Goal: Complete application form

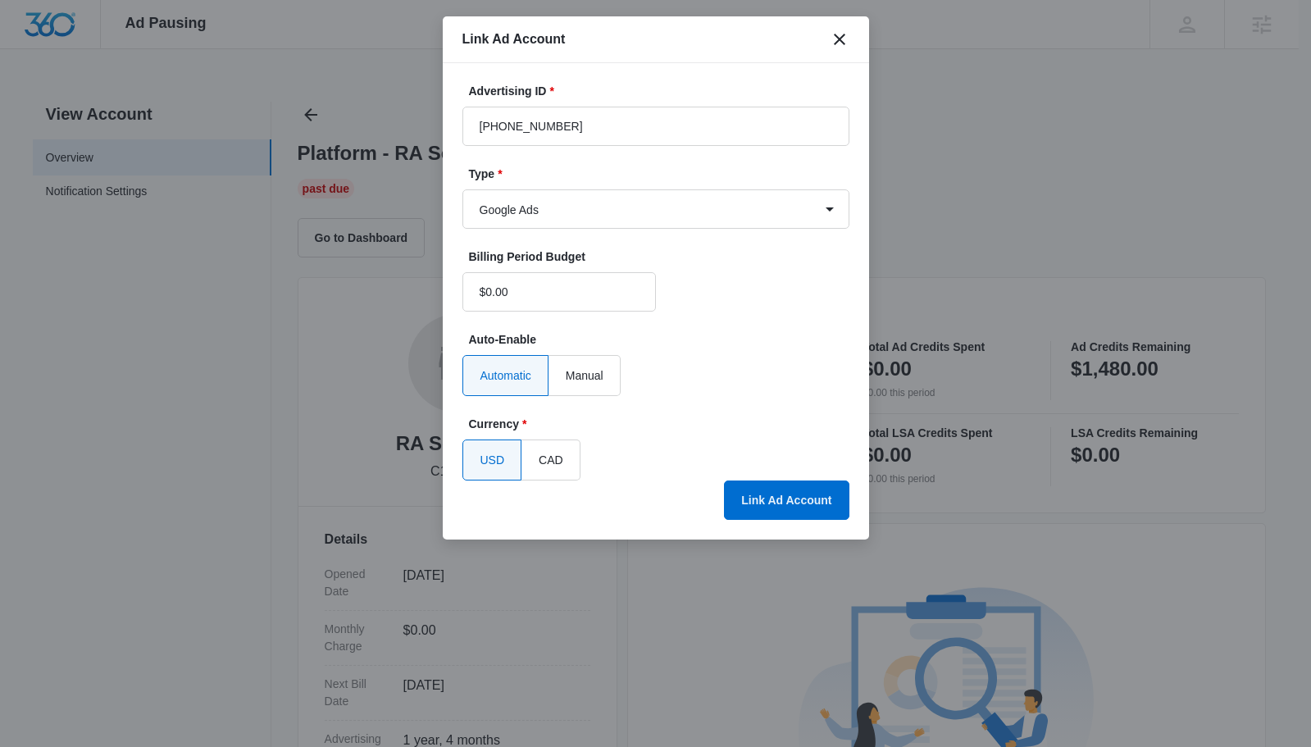
select select "google"
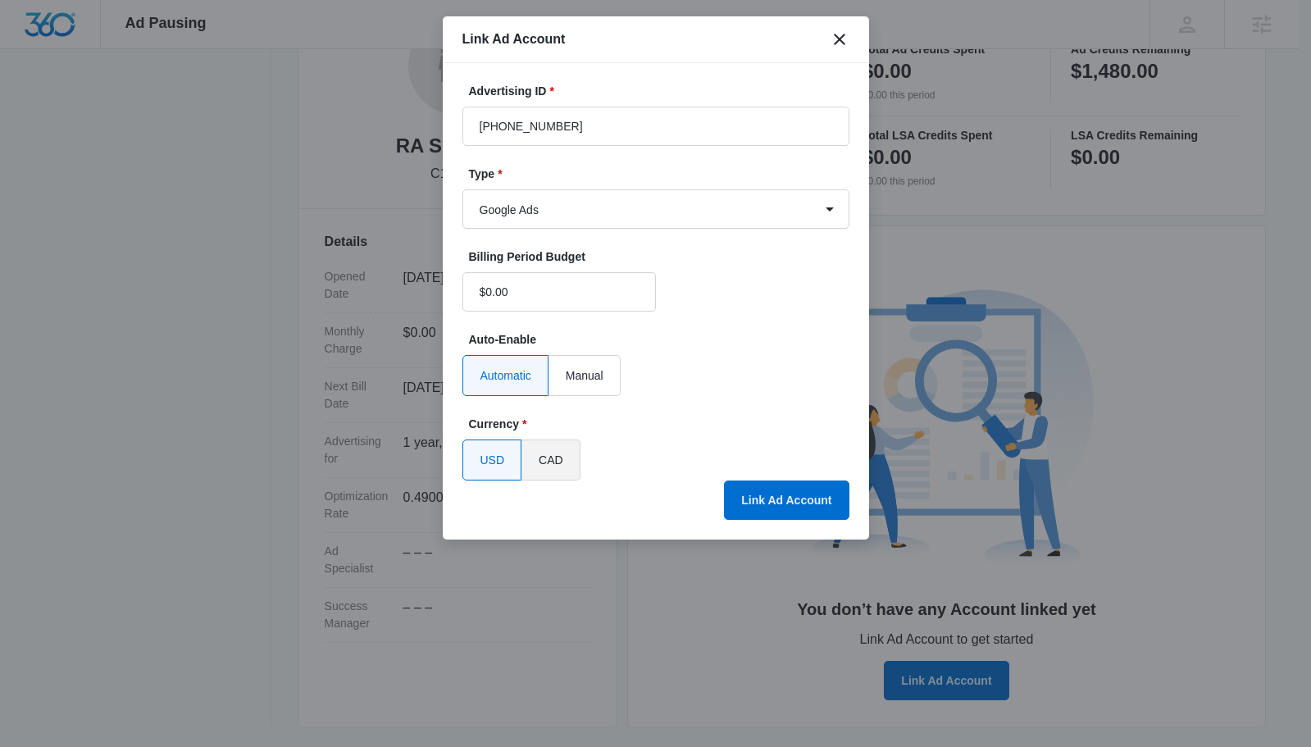
click at [552, 464] on label "CAD" at bounding box center [550, 459] width 59 height 41
click at [539, 461] on input "CAD" at bounding box center [538, 460] width 1 height 1
radio input "true"
click at [761, 500] on button "Link Ad Account" at bounding box center [786, 499] width 125 height 39
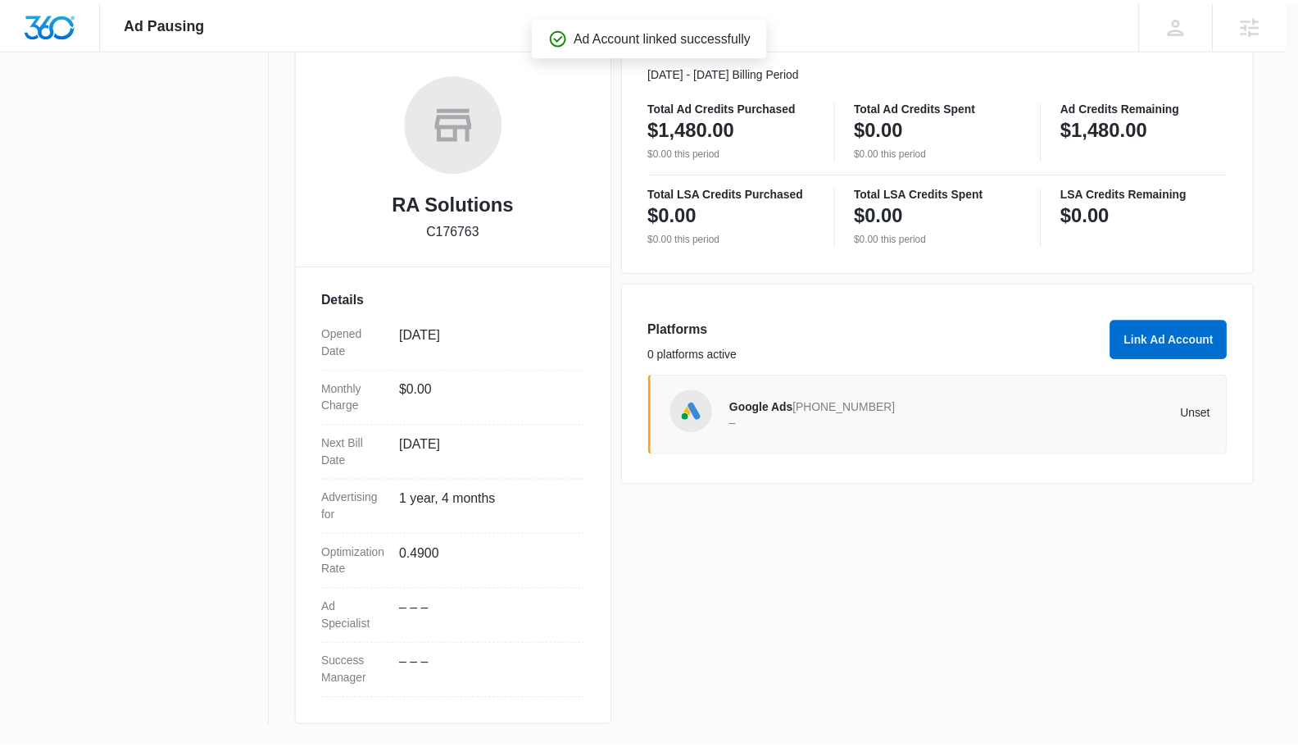
scroll to position [240, 0]
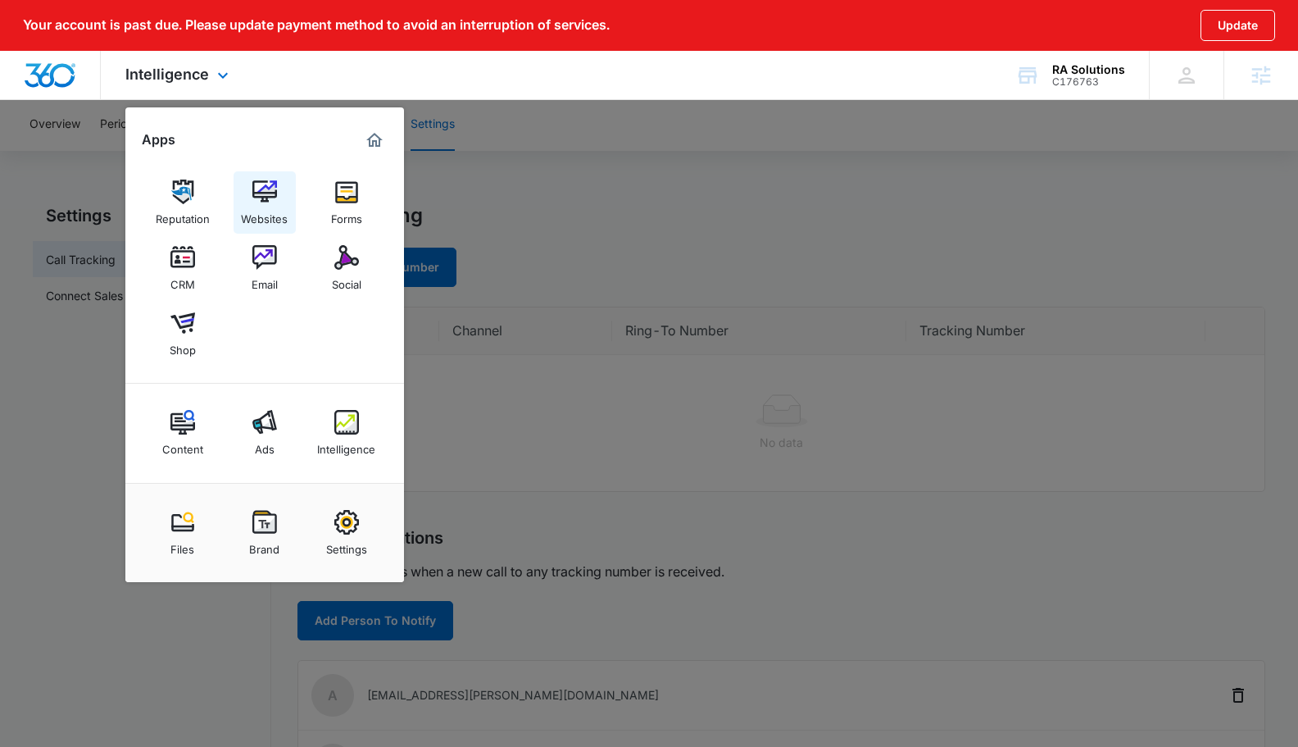
click at [269, 198] on img at bounding box center [264, 192] width 25 height 25
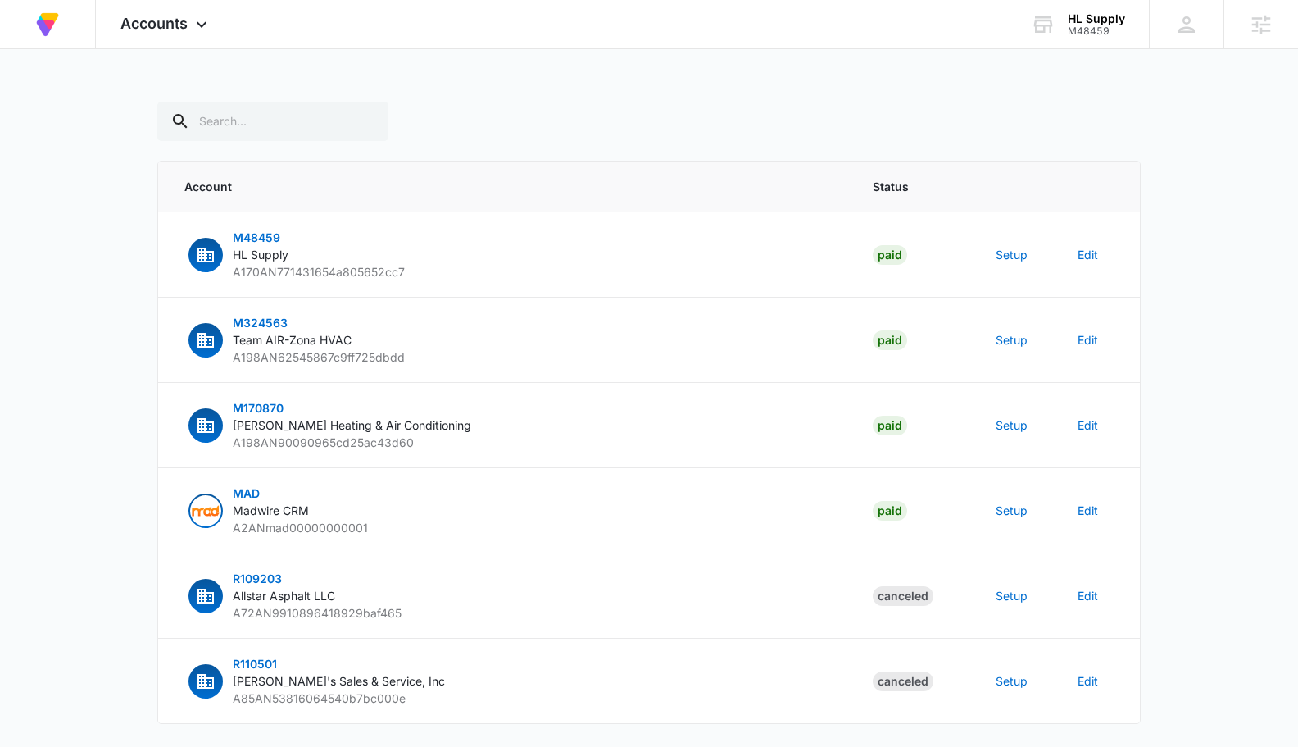
click at [166, 95] on div "At Volusion, we work hard to foster a great work environment where everyone fee…" at bounding box center [649, 400] width 1298 height 800
click at [213, 105] on input "text" at bounding box center [272, 121] width 231 height 39
type input "C176763"
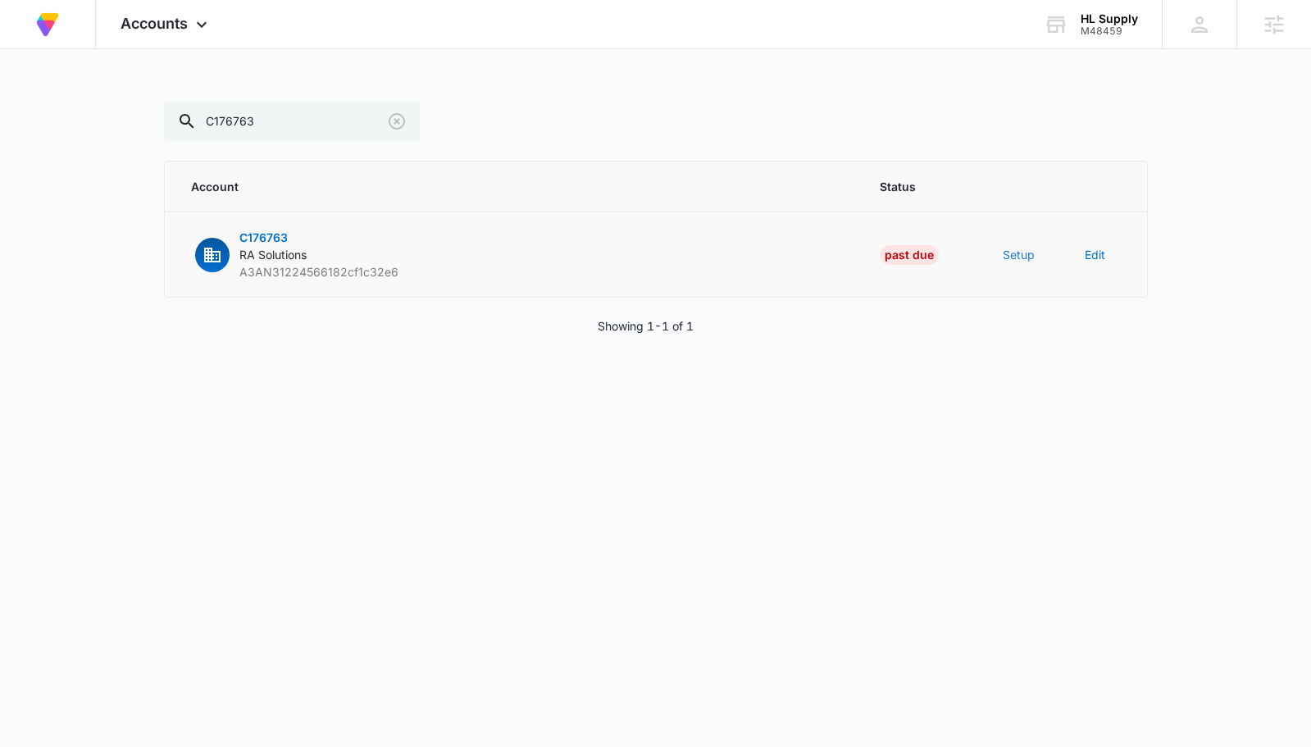
click at [1027, 261] on button "Setup" at bounding box center [1018, 254] width 32 height 17
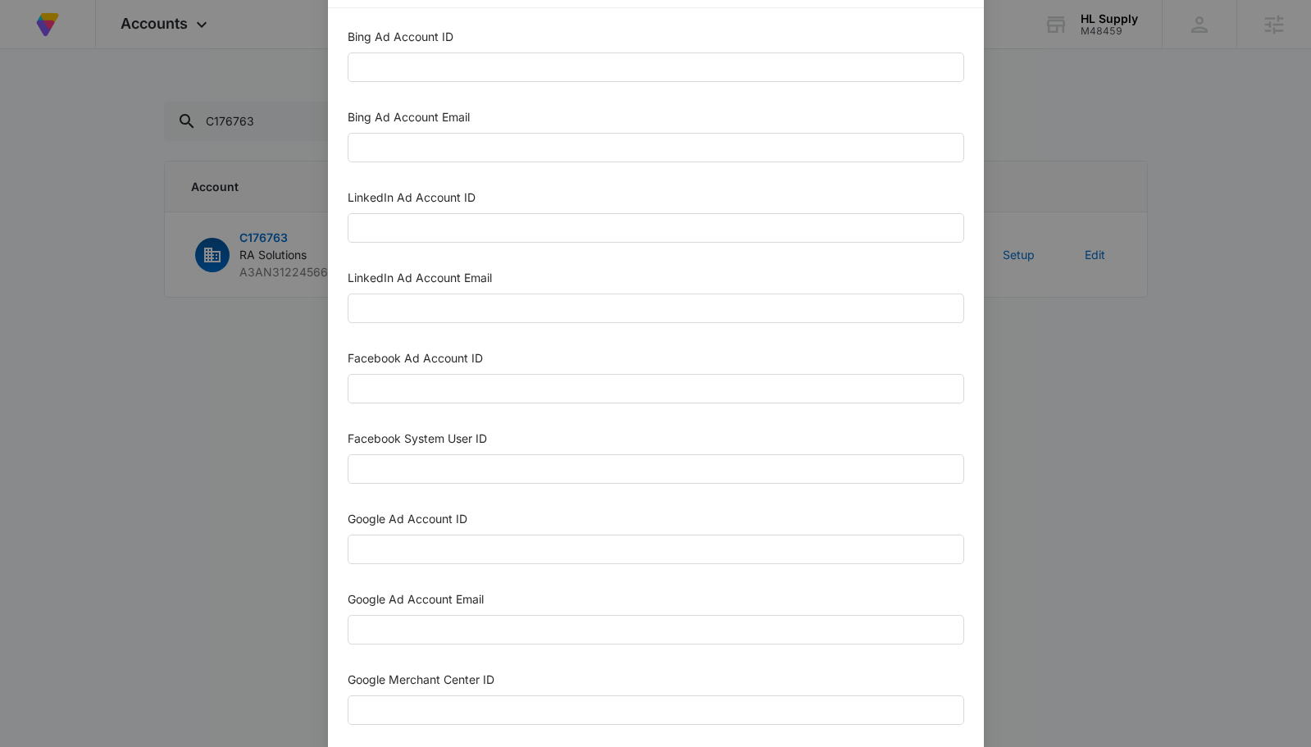
scroll to position [72, 0]
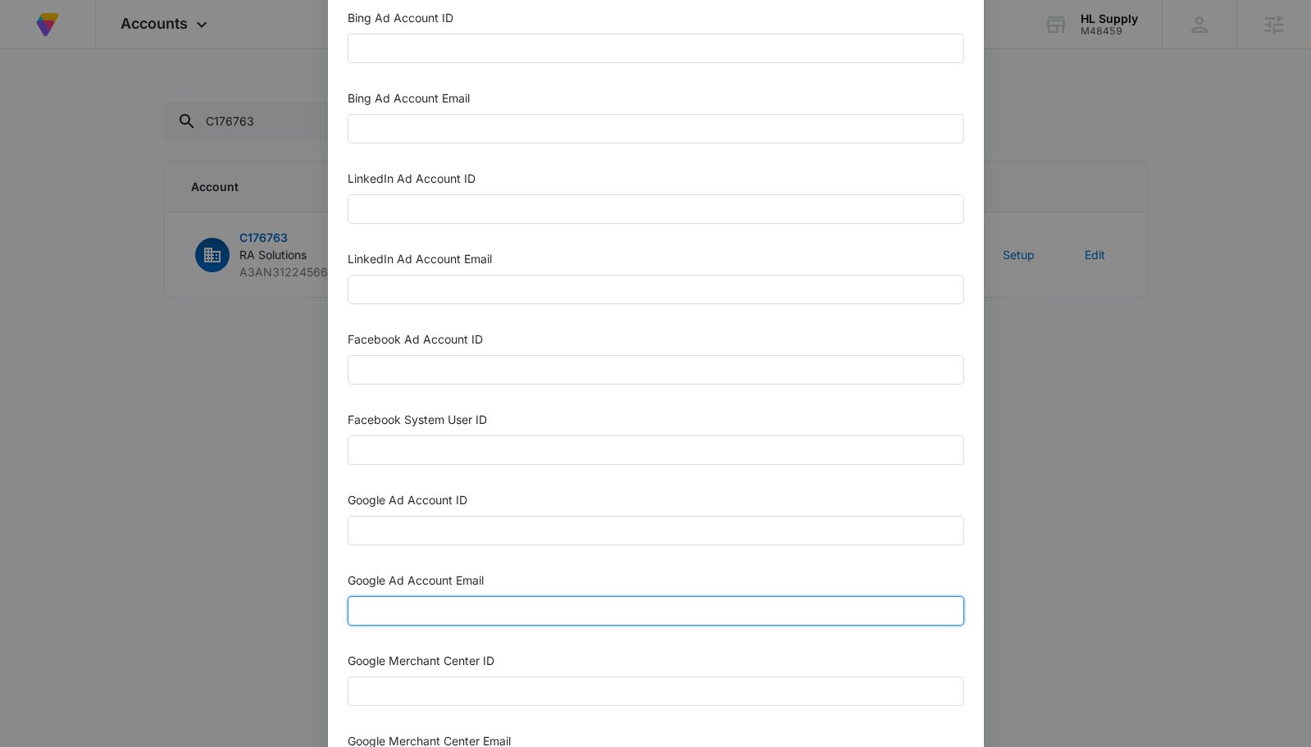
click at [462, 613] on input "Google Ad Account Email" at bounding box center [656, 611] width 616 height 30
paste input "M360+Accounts1031@madwiremedia.com"
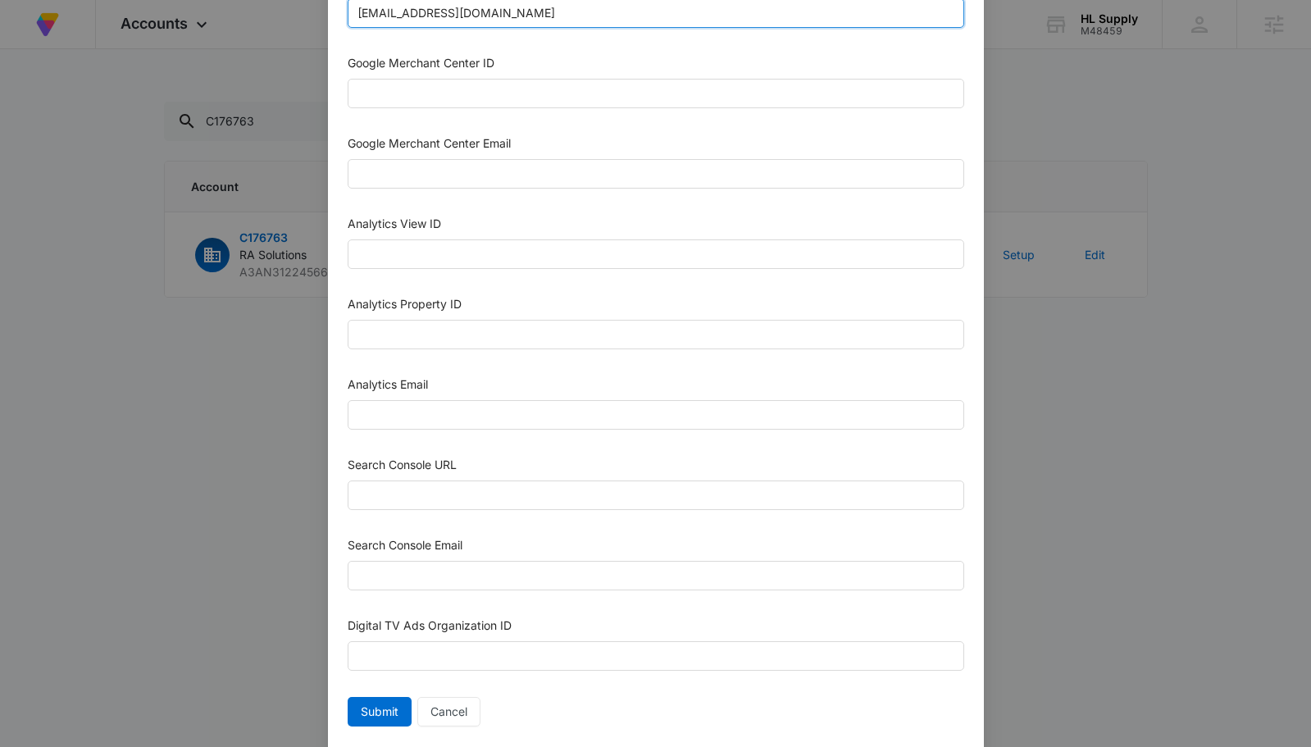
scroll to position [715, 0]
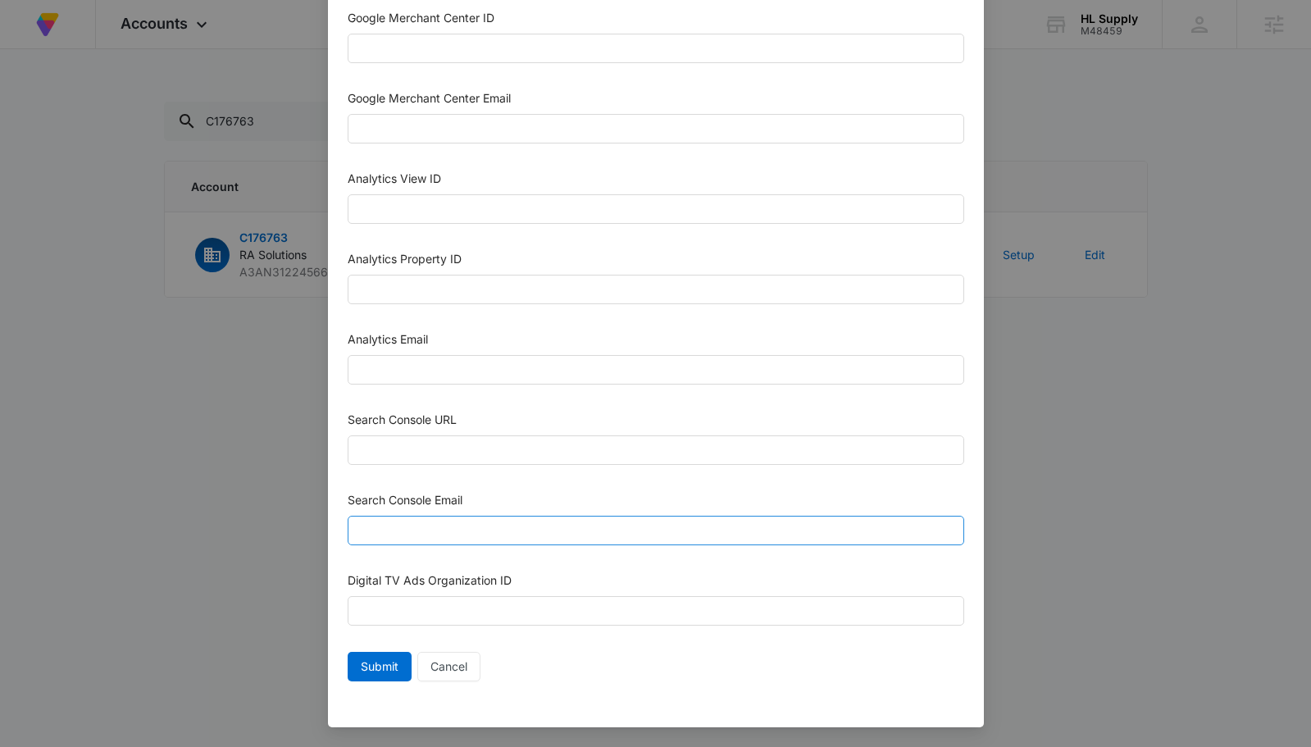
type input "M360+Accounts1031@madwiremedia.com"
click at [476, 531] on input "Search Console Email" at bounding box center [656, 531] width 616 height 30
paste input "M360+Accounts1031@madwiremedia.com"
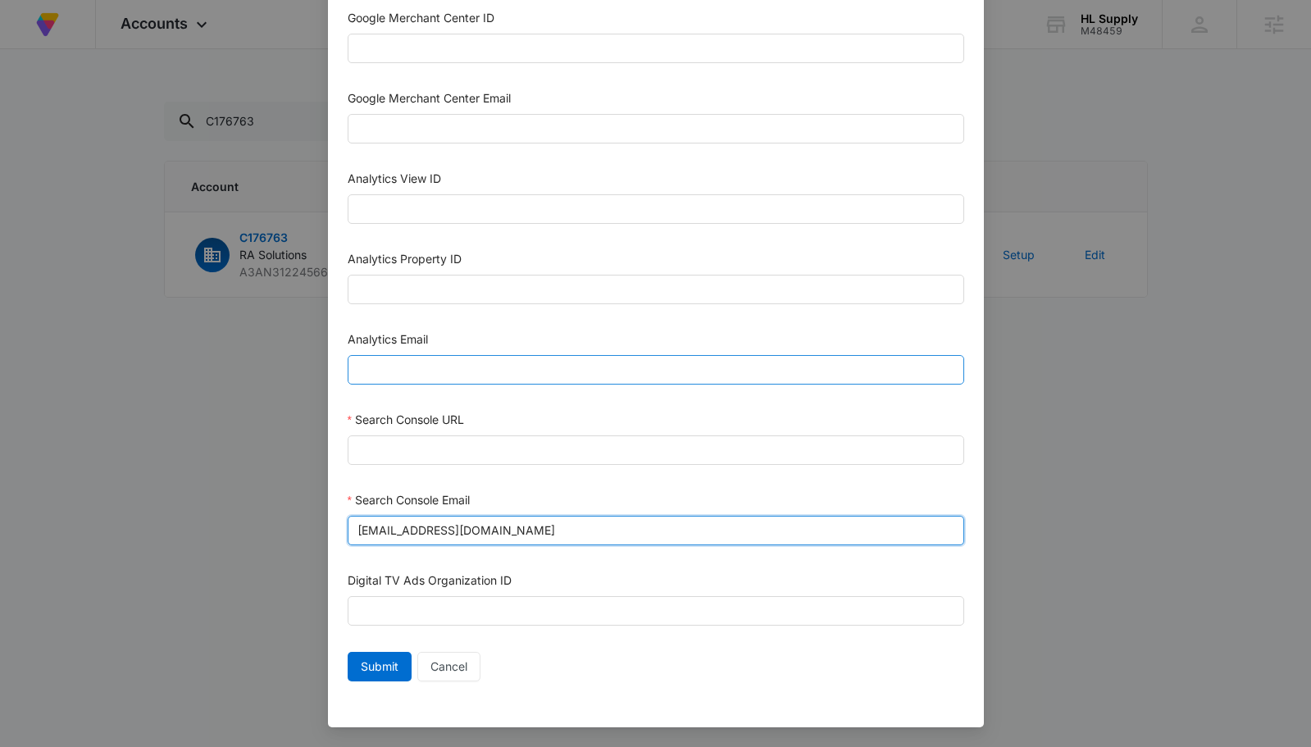
type input "M360+Accounts1031@madwiremedia.com"
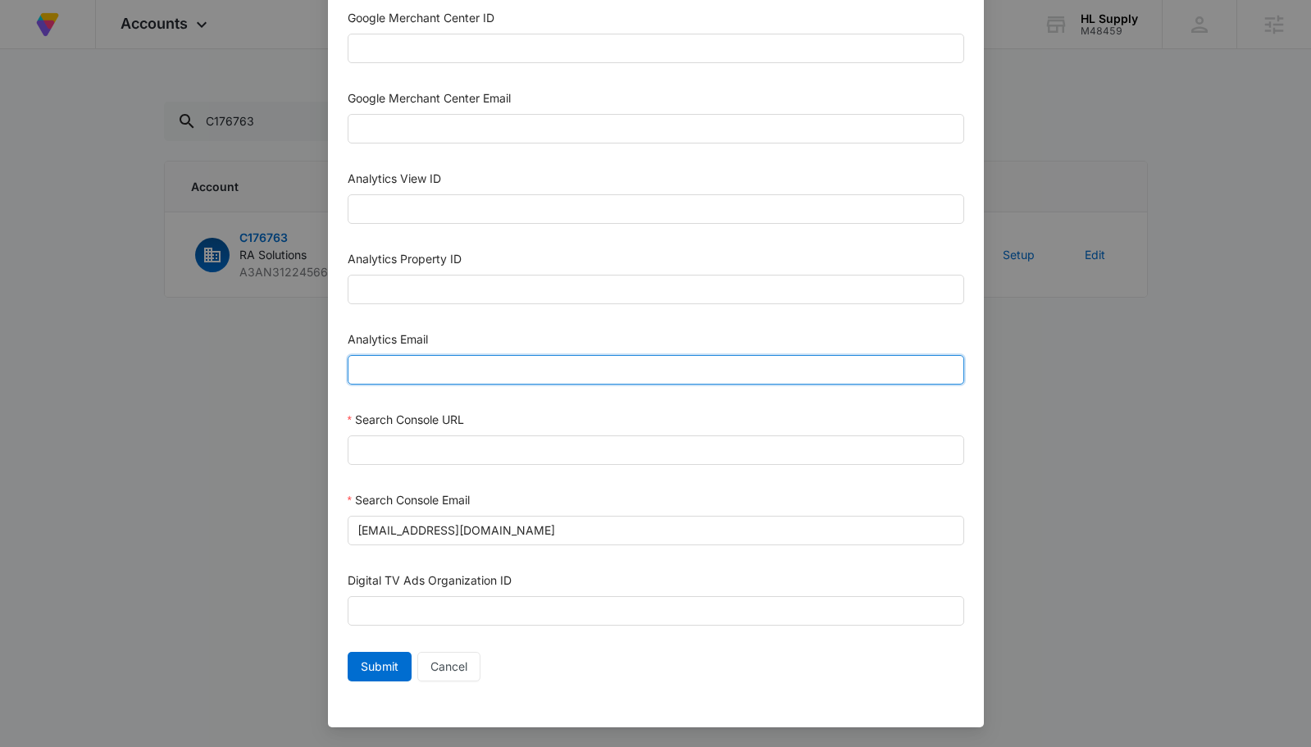
click at [423, 358] on input "Analytics Email" at bounding box center [656, 370] width 616 height 30
paste input "M360+Accounts1031@madwiremedia.com"
type input "M360+Accounts1031@madwiremedia.com"
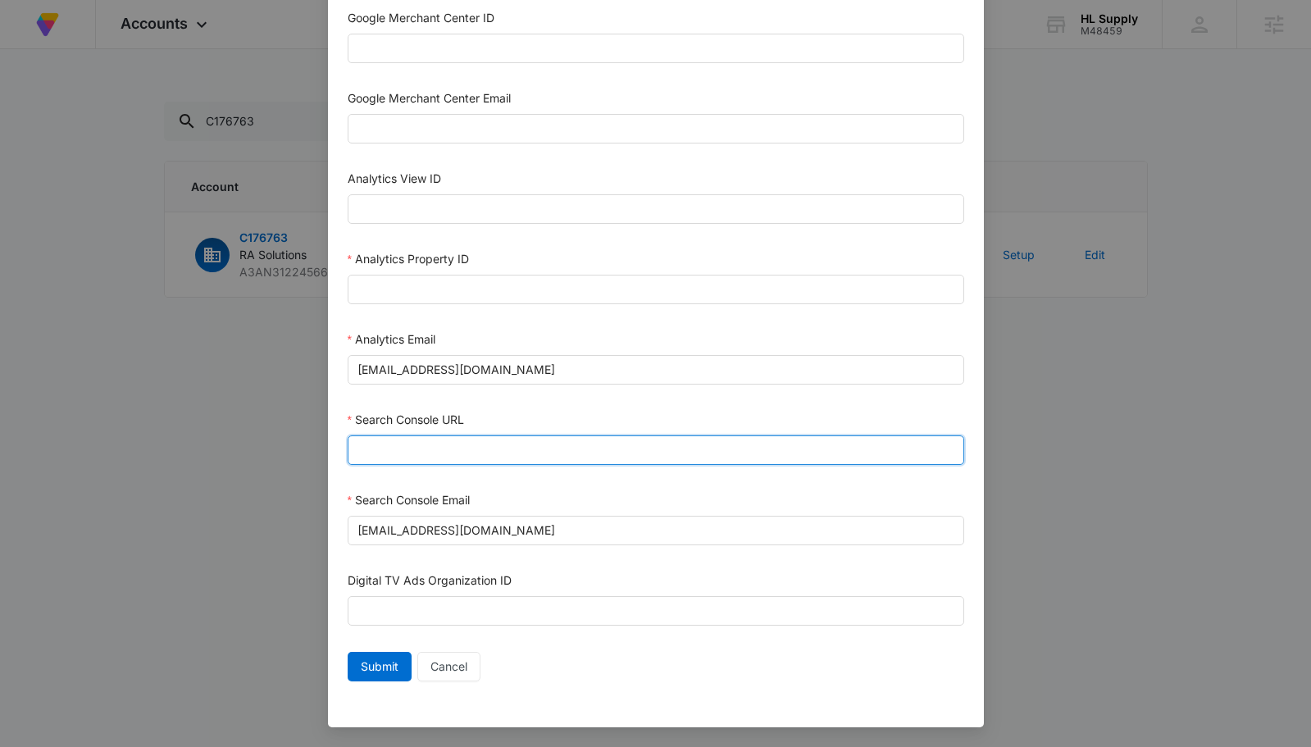
click at [470, 462] on input "Search Console URL" at bounding box center [656, 450] width 616 height 30
paste input "https://sylvesterabbott.com"
type input "https://sylvesterabbott.com"
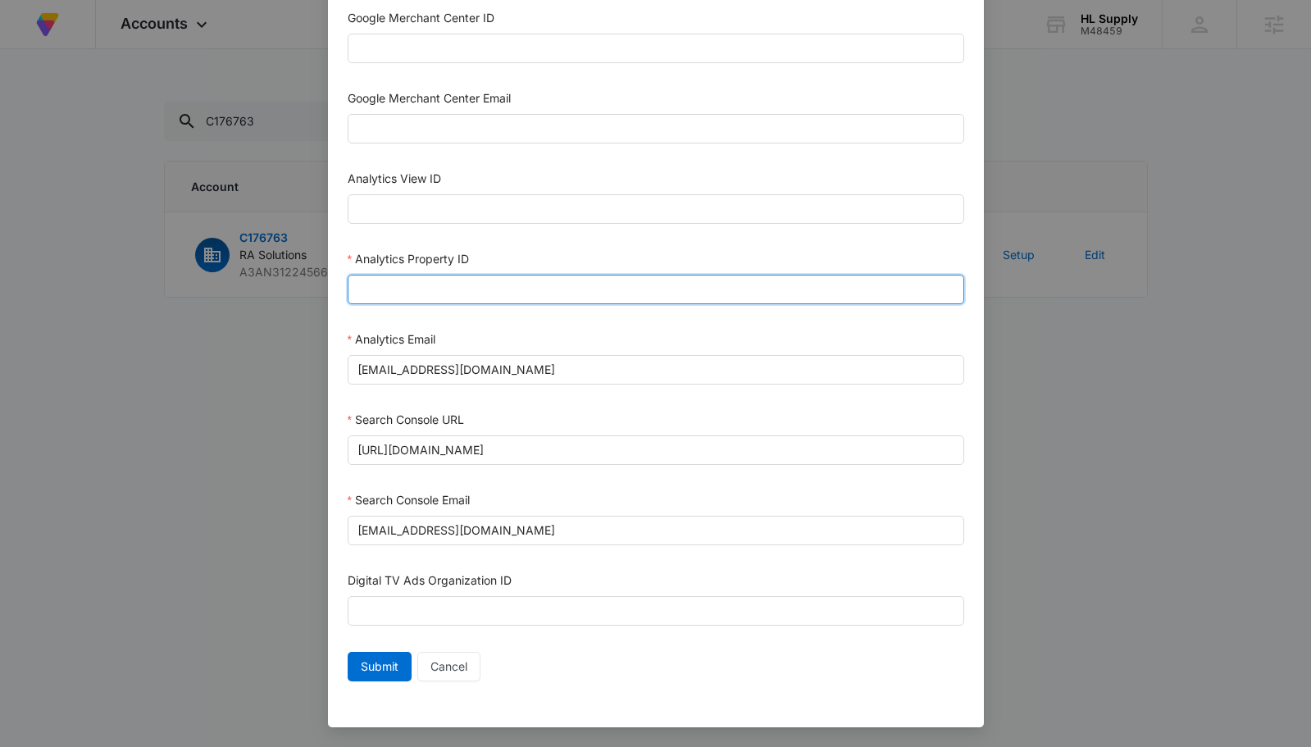
click at [435, 282] on input "Analytics Property ID" at bounding box center [656, 290] width 616 height 30
paste input "500692317"
drag, startPoint x: 417, startPoint y: 292, endPoint x: 450, endPoint y: 298, distance: 33.3
click at [450, 298] on input "500692317" at bounding box center [656, 290] width 616 height 30
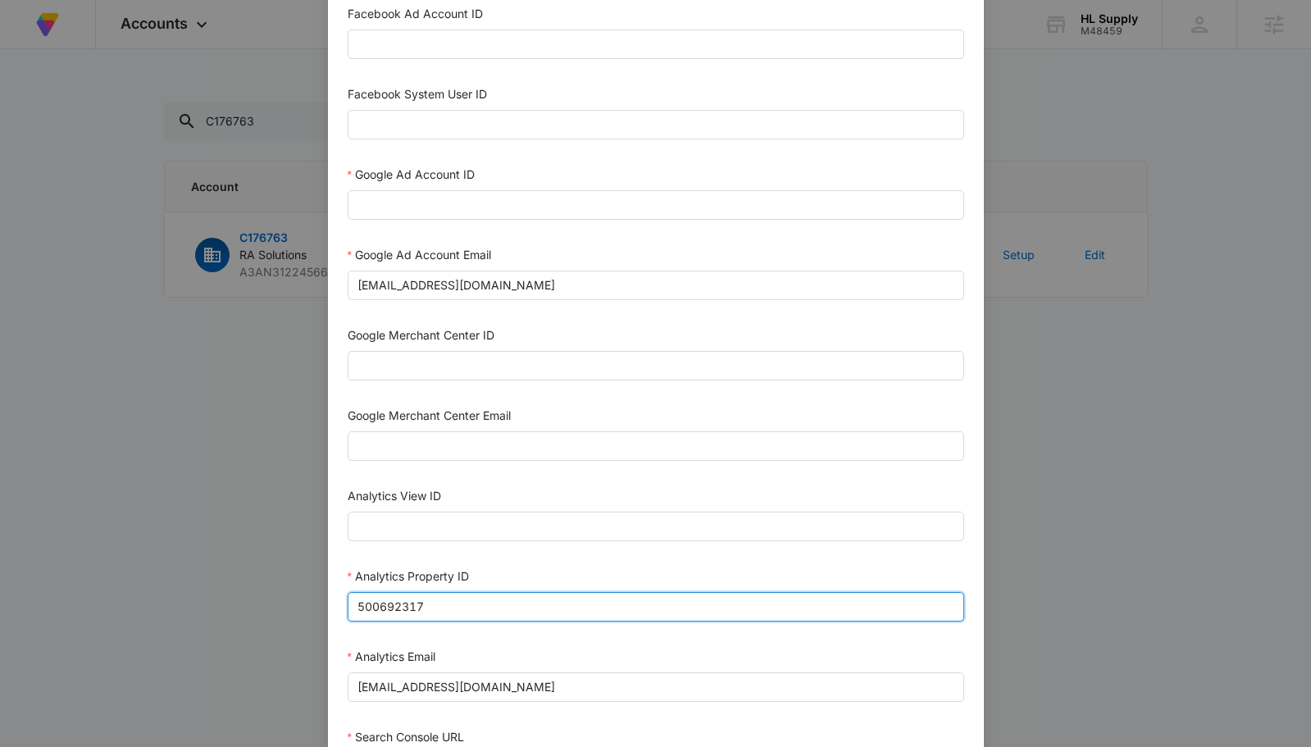
scroll to position [396, 0]
type input "500692317"
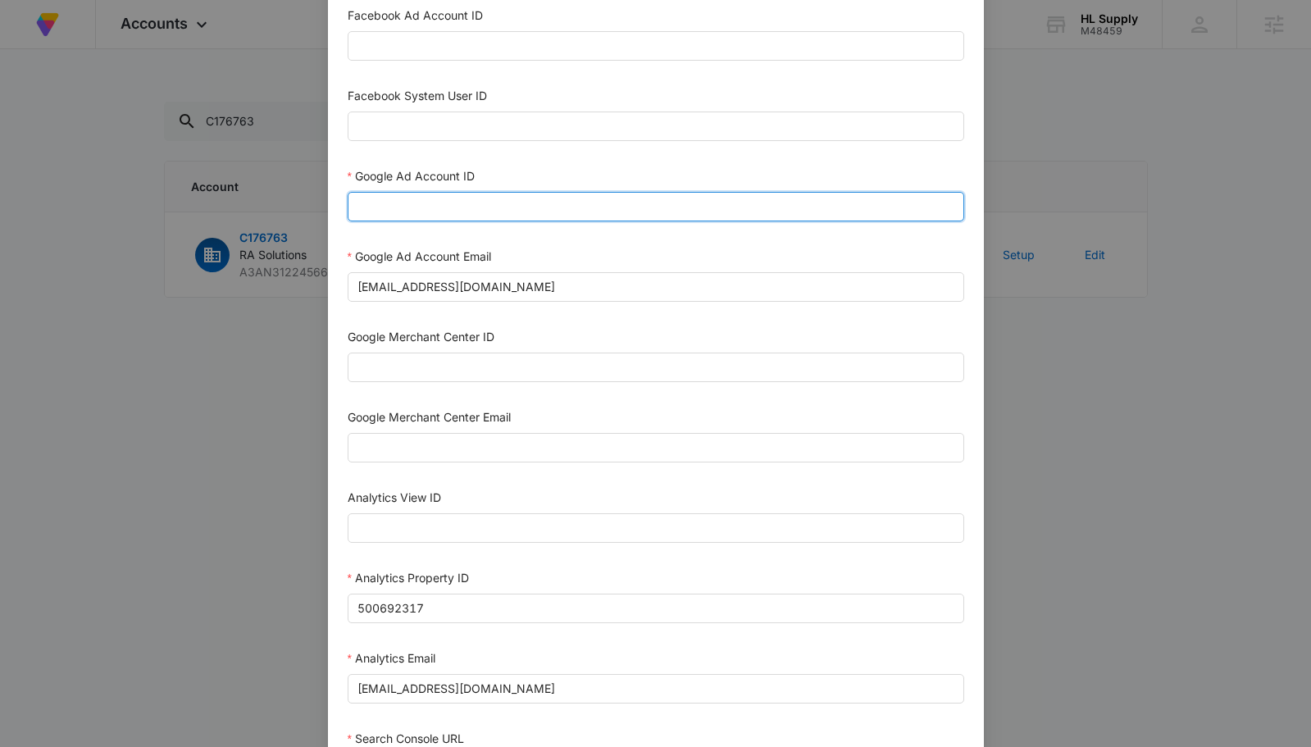
click at [383, 220] on input "Google Ad Account ID" at bounding box center [656, 207] width 616 height 30
paste input "[PHONE_NUMBER]"
drag, startPoint x: 376, startPoint y: 212, endPoint x: 328, endPoint y: 211, distance: 48.4
click at [328, 211] on div "Bing Ad Account ID Bing Ad Account Email LinkedIn Ad Account ID LinkedIn Ad Acc…" at bounding box center [656, 356] width 656 height 1380
click at [525, 215] on input "[PHONE_NUMBER]" at bounding box center [656, 207] width 616 height 30
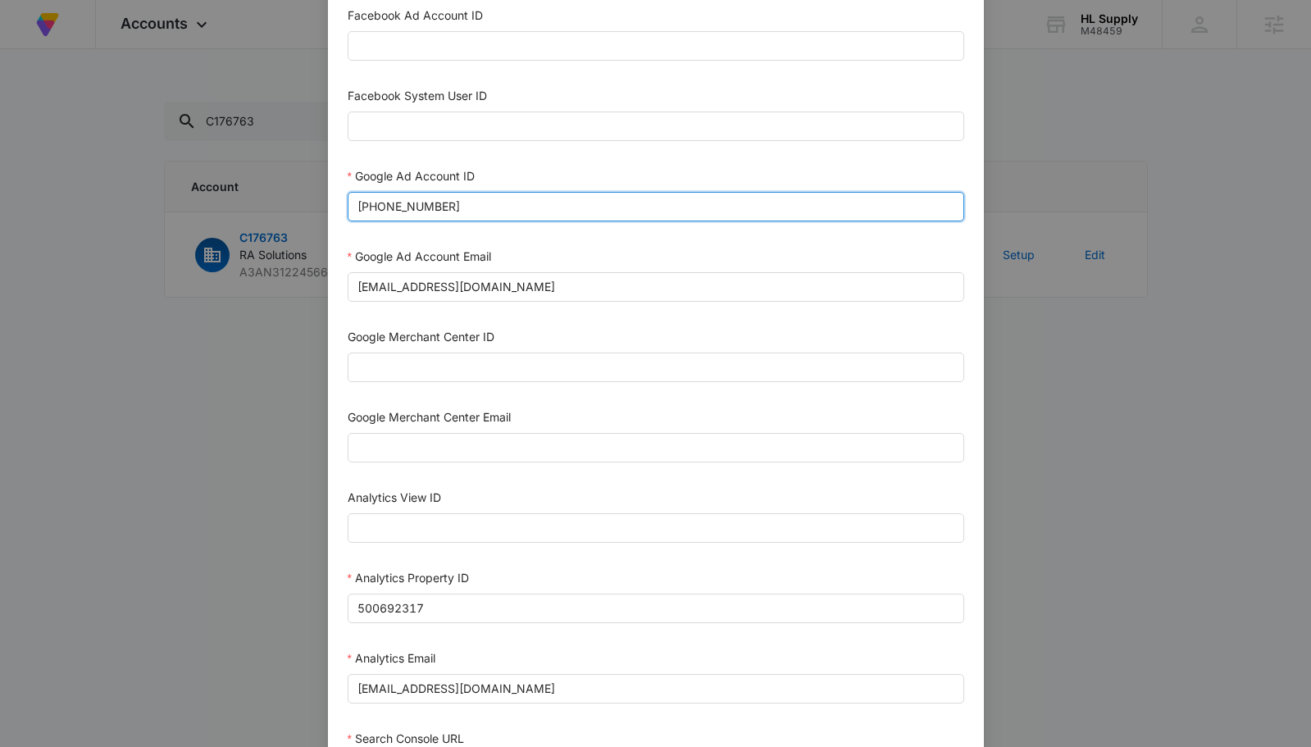
type input "[PHONE_NUMBER]"
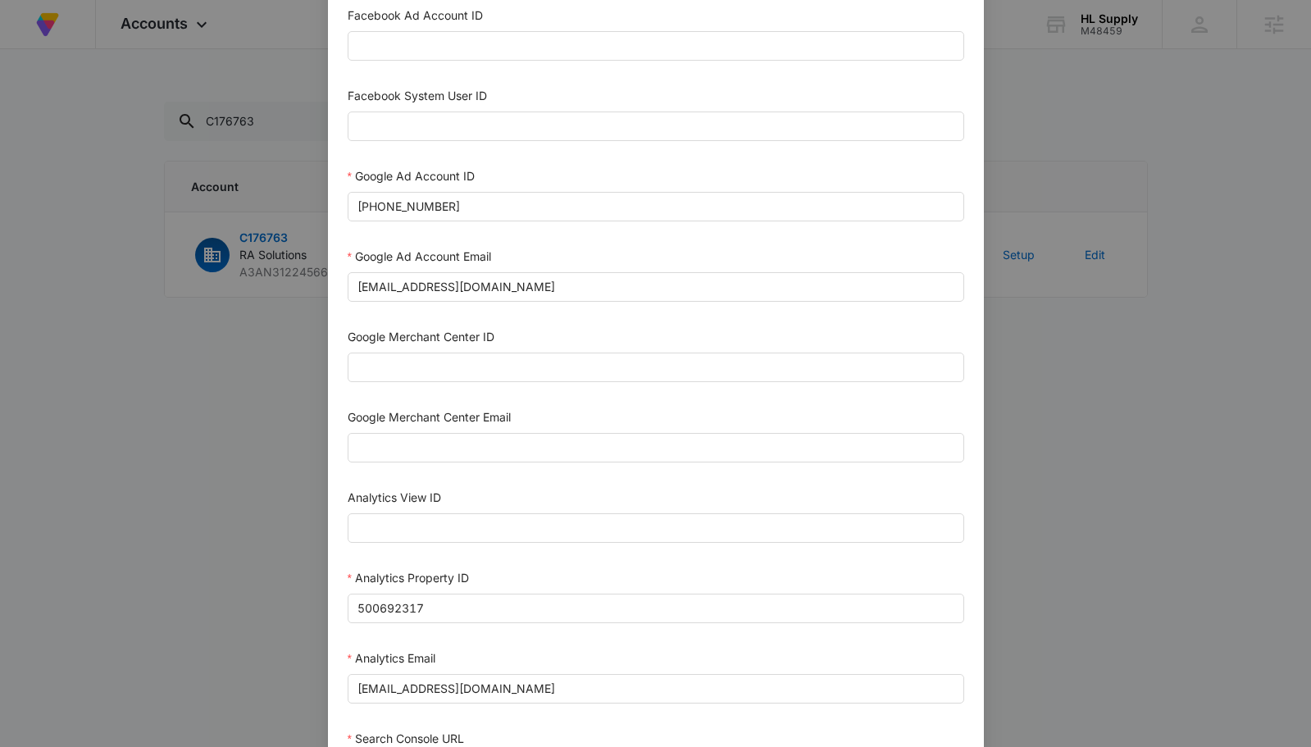
scroll to position [715, 0]
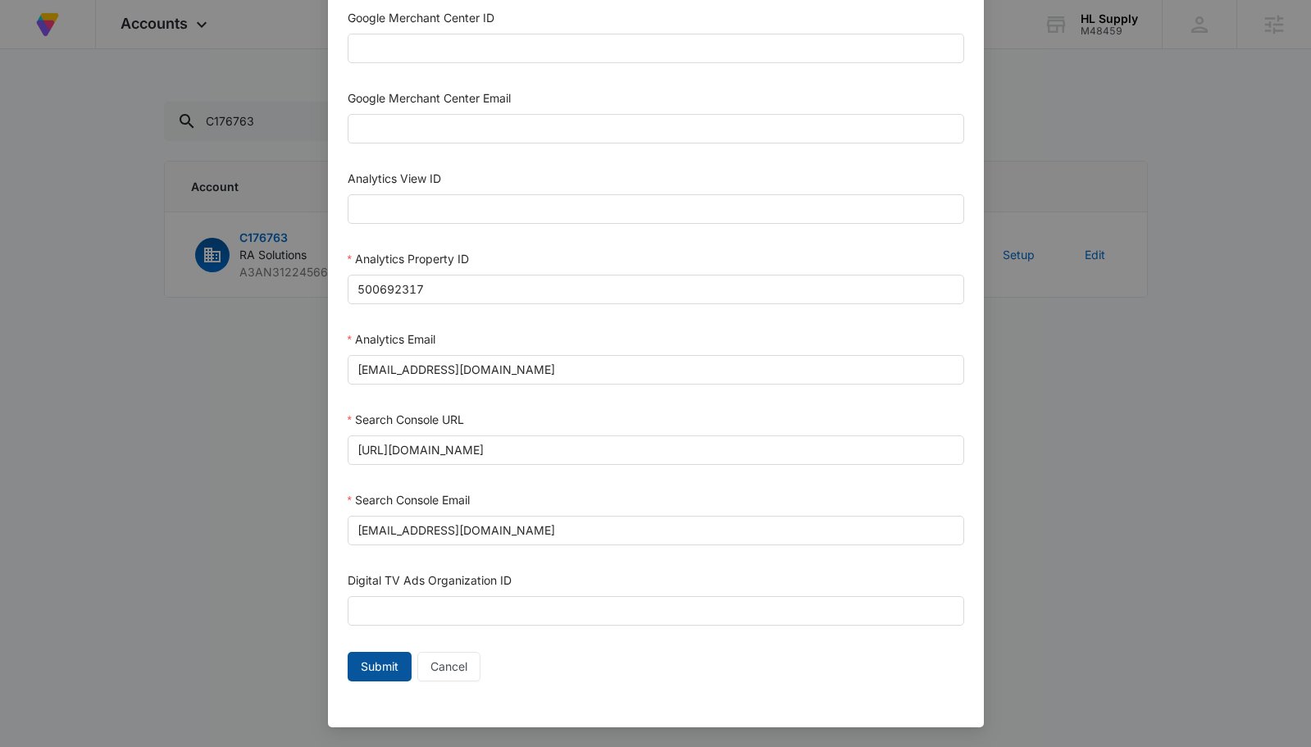
click at [361, 664] on span "Submit" at bounding box center [380, 666] width 38 height 18
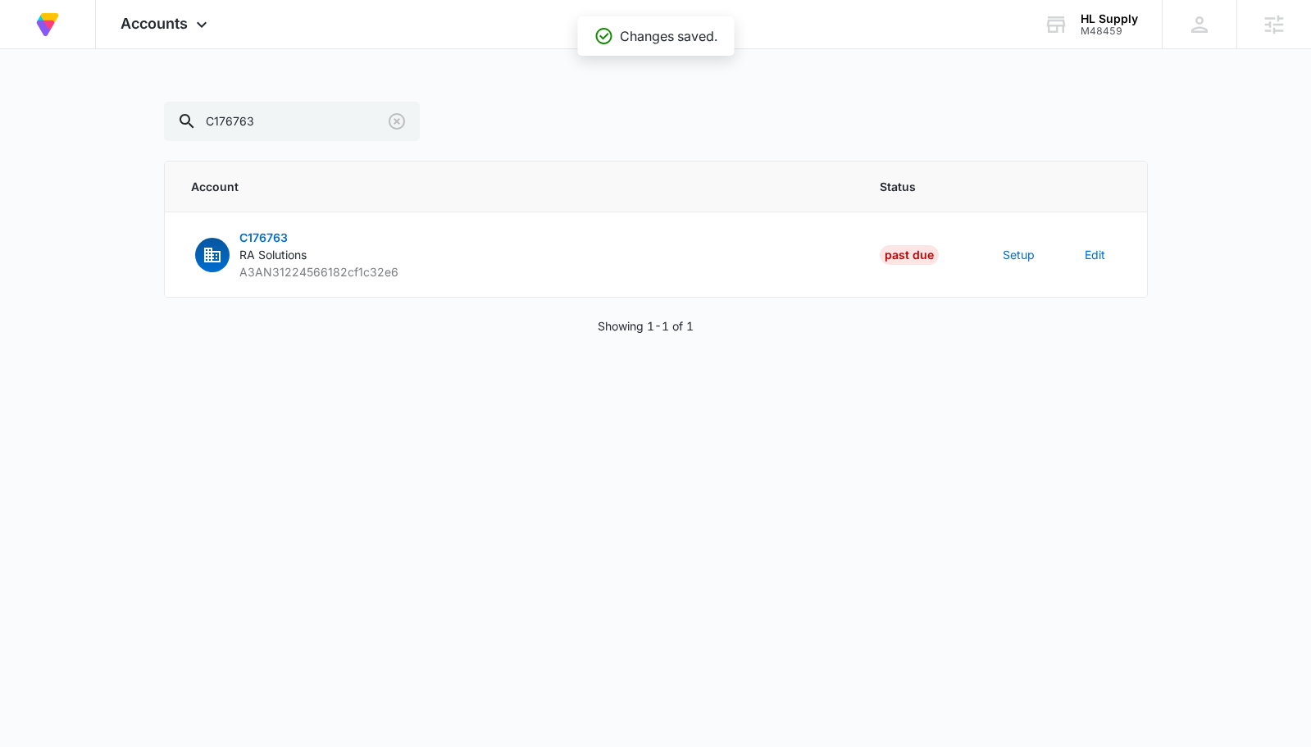
scroll to position [698, 0]
click at [1015, 251] on button "Setup" at bounding box center [1018, 254] width 32 height 17
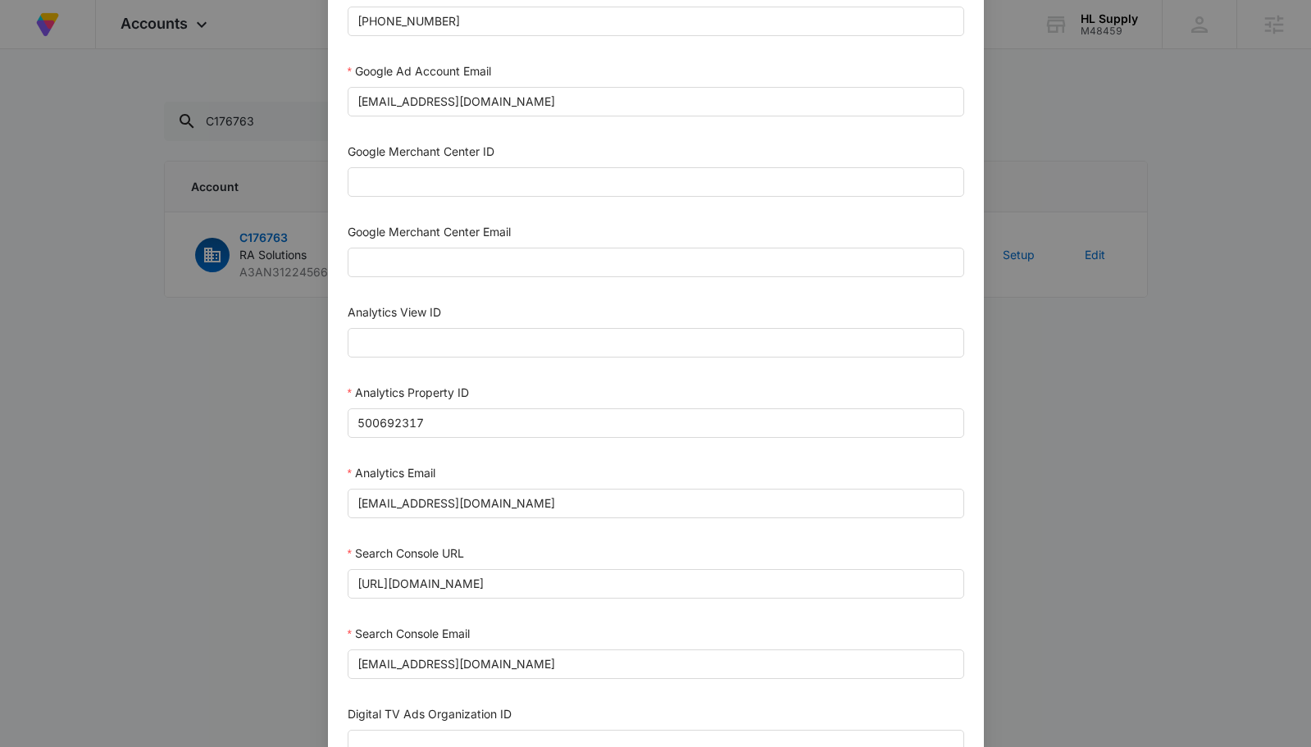
scroll to position [715, 0]
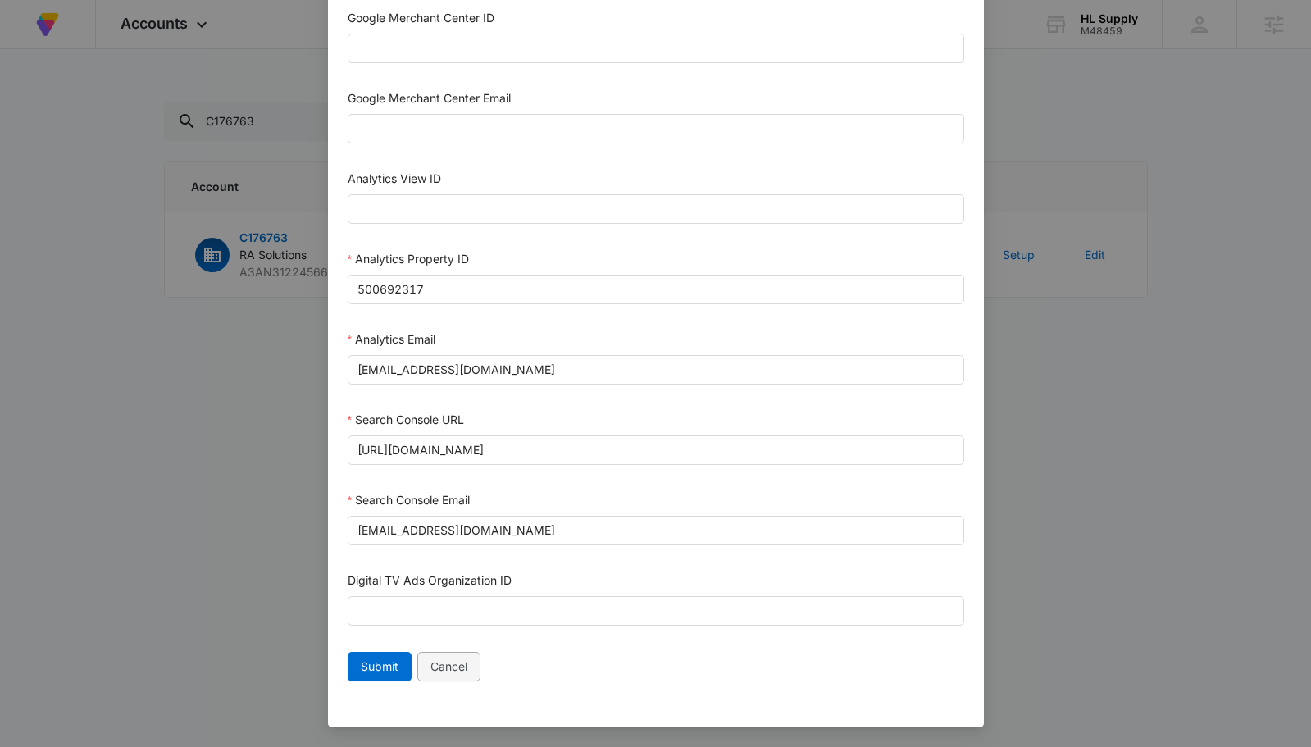
click at [434, 667] on span "Cancel" at bounding box center [448, 666] width 37 height 18
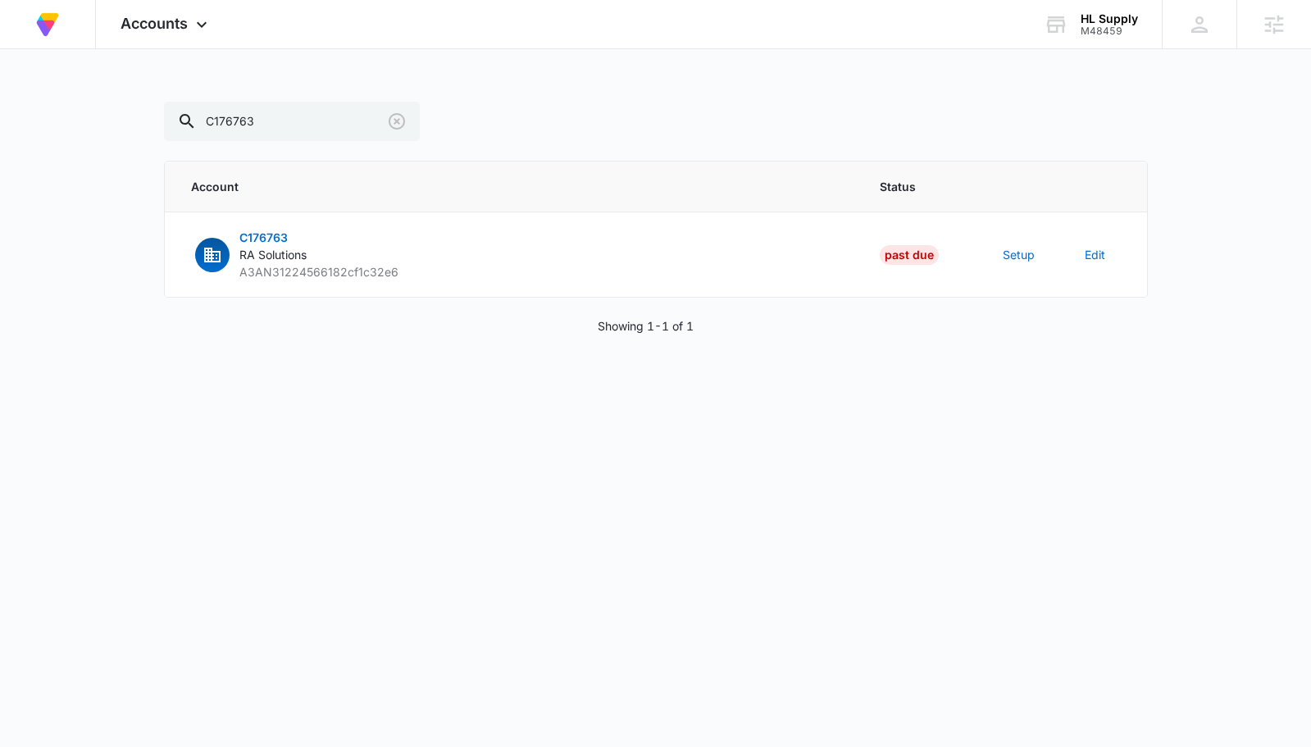
scroll to position [698, 0]
